Goal: Task Accomplishment & Management: Use online tool/utility

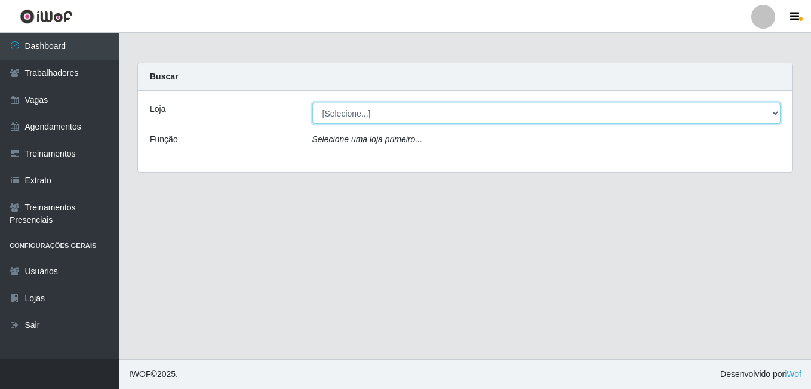
click at [404, 111] on select "[Selecione...] [GEOGRAPHIC_DATA] - [DATE][GEOGRAPHIC_DATA]" at bounding box center [546, 113] width 469 height 21
select select "471"
click at [312, 103] on select "[Selecione...] [GEOGRAPHIC_DATA] - [DATE][GEOGRAPHIC_DATA]" at bounding box center [546, 113] width 469 height 21
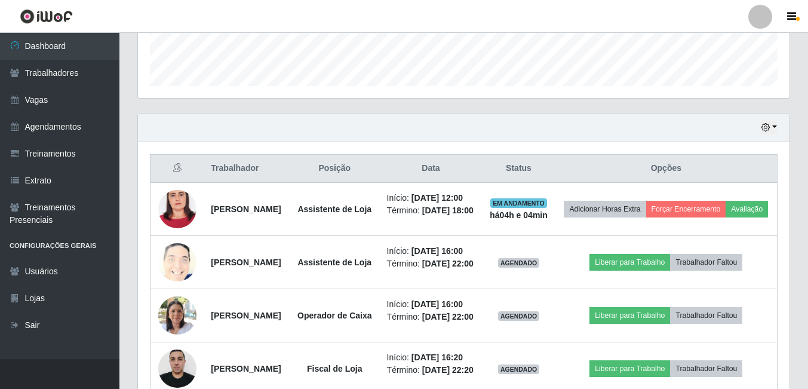
scroll to position [358, 0]
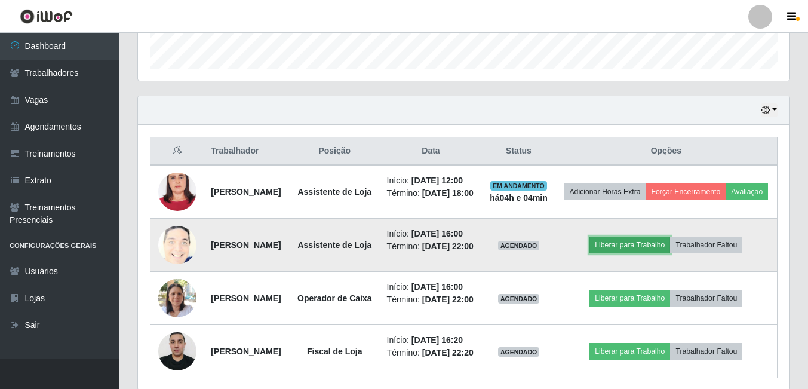
click at [639, 253] on button "Liberar para Trabalho" at bounding box center [629, 244] width 81 height 17
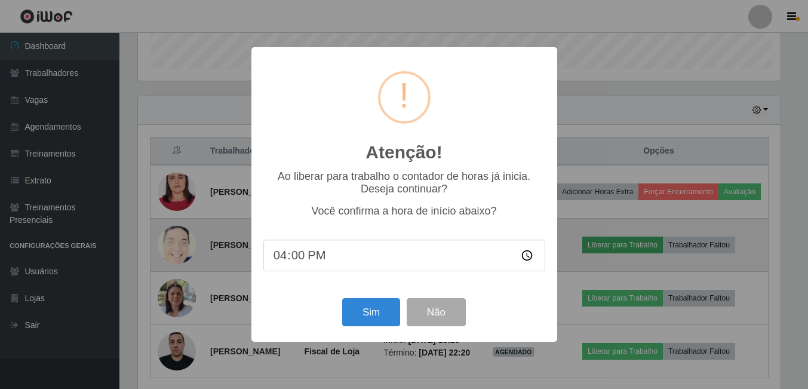
scroll to position [248, 645]
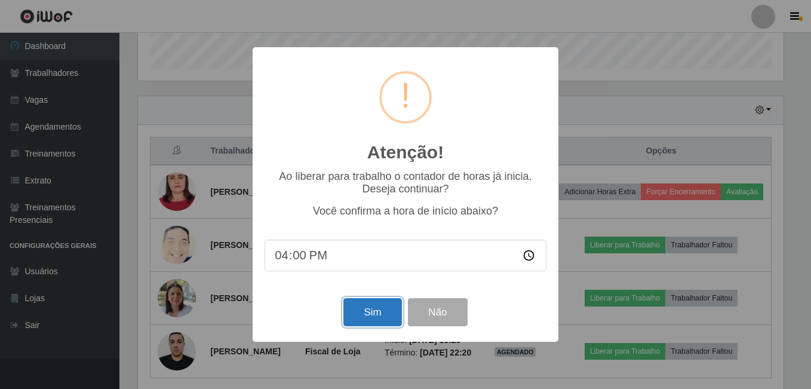
click at [367, 323] on button "Sim" at bounding box center [372, 312] width 58 height 28
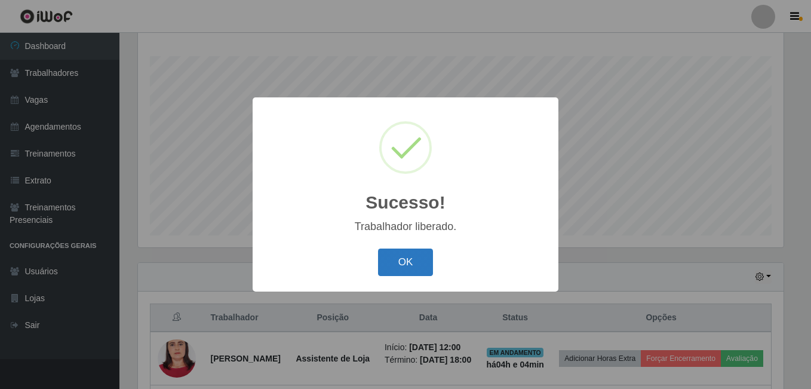
click at [408, 266] on button "OK" at bounding box center [406, 262] width 56 height 28
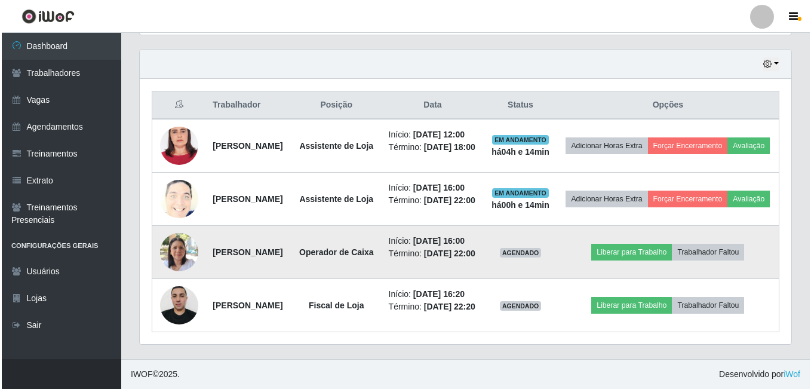
scroll to position [430, 0]
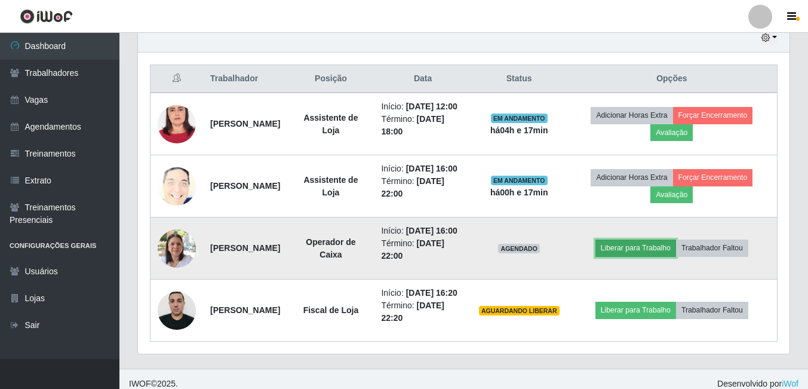
click at [658, 256] on button "Liberar para Trabalho" at bounding box center [635, 247] width 81 height 17
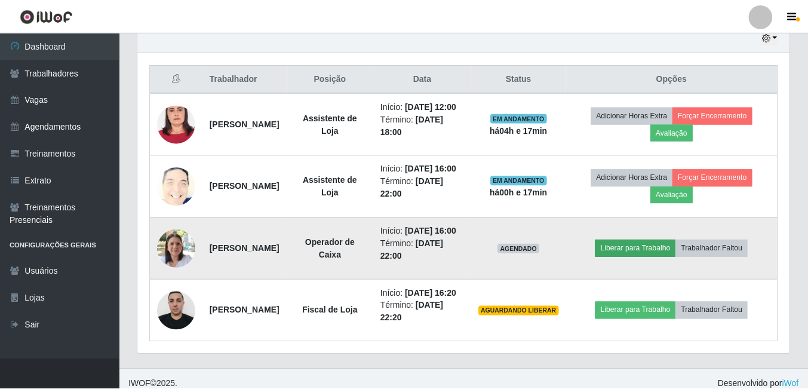
scroll to position [248, 645]
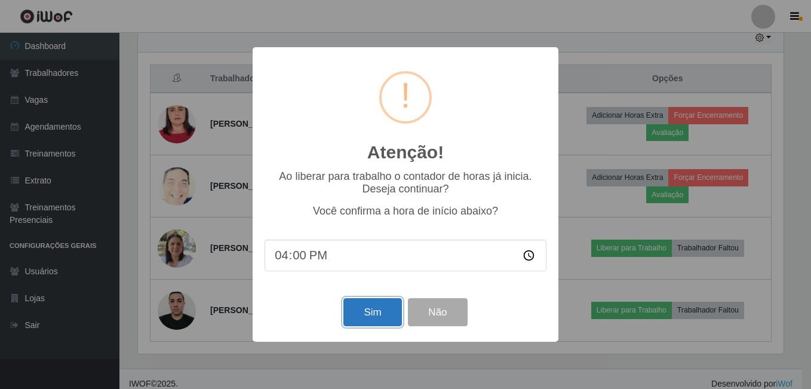
click at [393, 307] on button "Sim" at bounding box center [372, 312] width 58 height 28
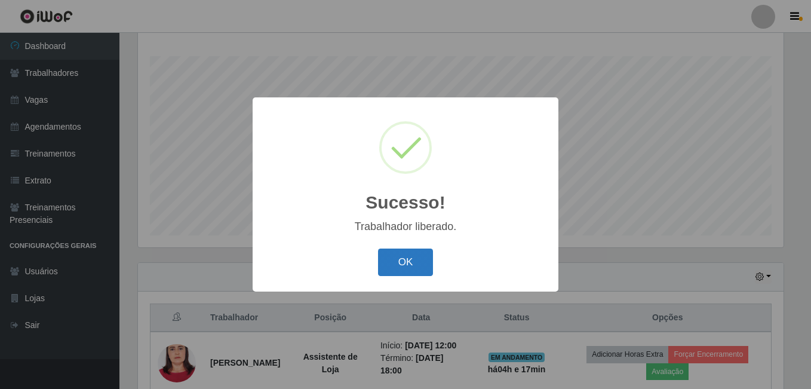
click at [411, 265] on button "OK" at bounding box center [406, 262] width 56 height 28
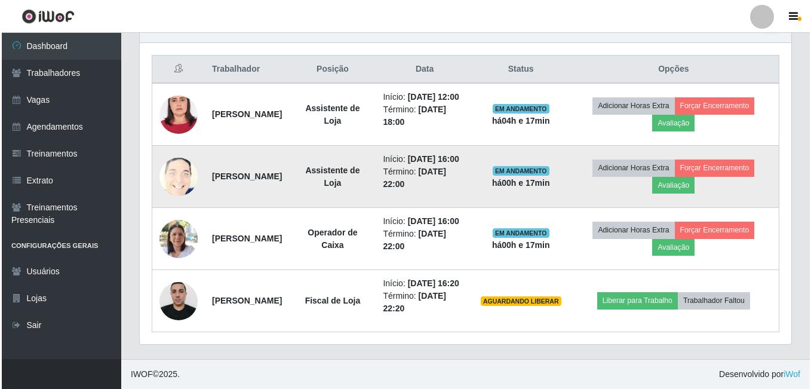
scroll to position [490, 0]
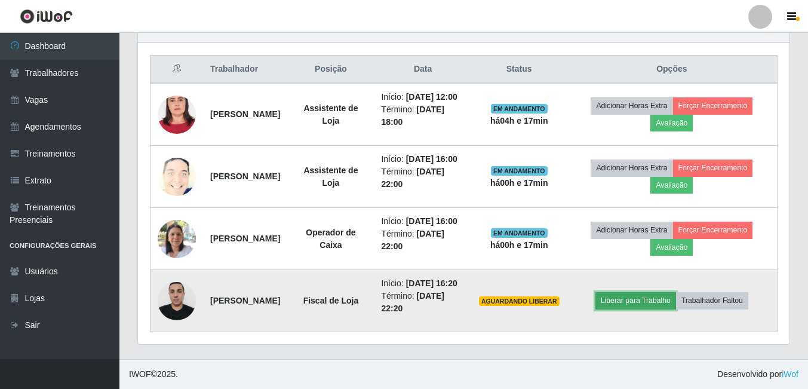
click at [667, 300] on button "Liberar para Trabalho" at bounding box center [635, 300] width 81 height 17
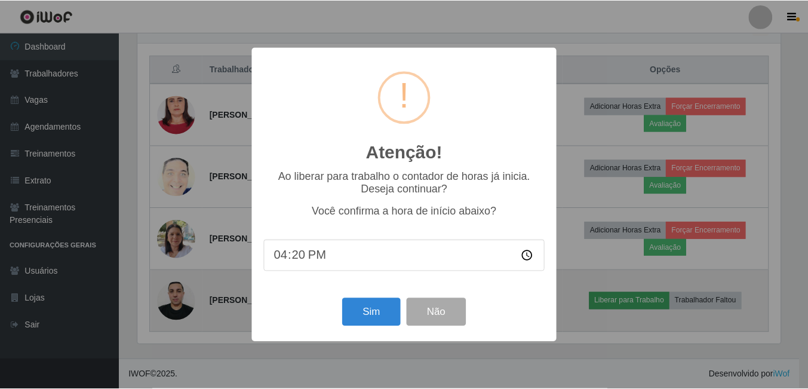
scroll to position [248, 645]
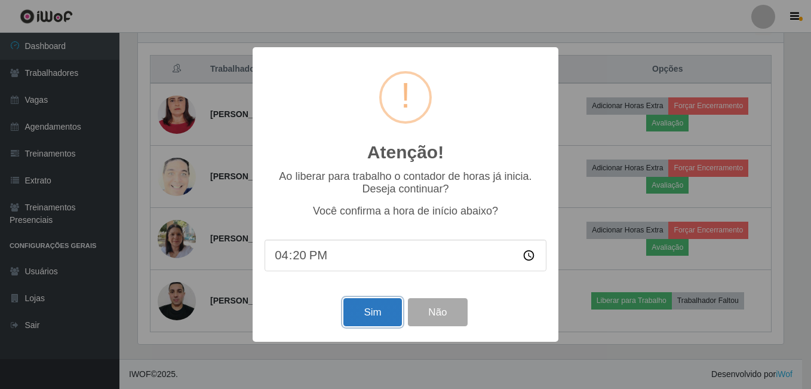
click at [360, 311] on button "Sim" at bounding box center [372, 312] width 58 height 28
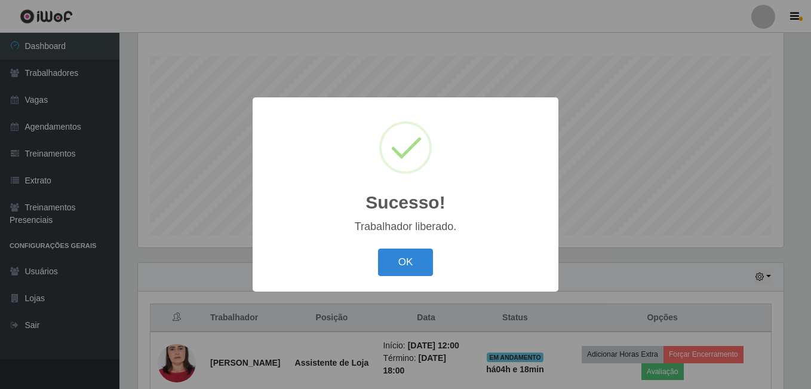
click at [378, 248] on button "OK" at bounding box center [406, 262] width 56 height 28
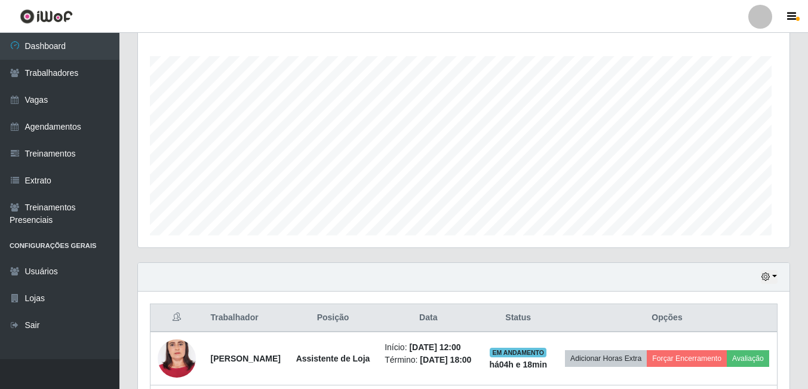
scroll to position [248, 651]
